Goal: Information Seeking & Learning: Learn about a topic

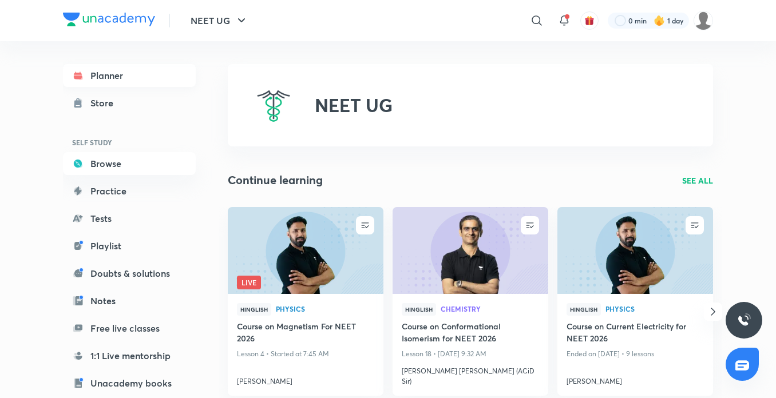
click at [125, 67] on link "Planner" at bounding box center [129, 75] width 133 height 23
click at [125, 71] on link "Planner" at bounding box center [129, 75] width 133 height 23
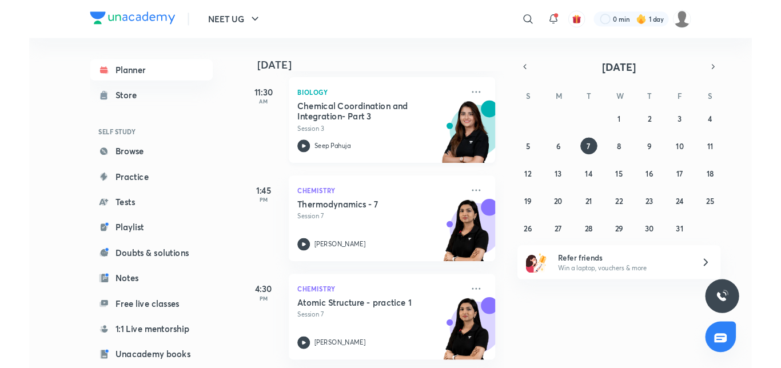
scroll to position [61, 0]
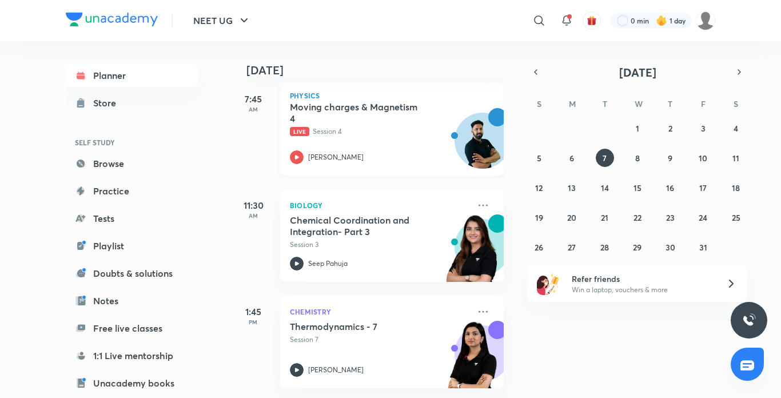
click at [297, 156] on icon at bounding box center [297, 157] width 4 height 4
